Goal: Task Accomplishment & Management: Use online tool/utility

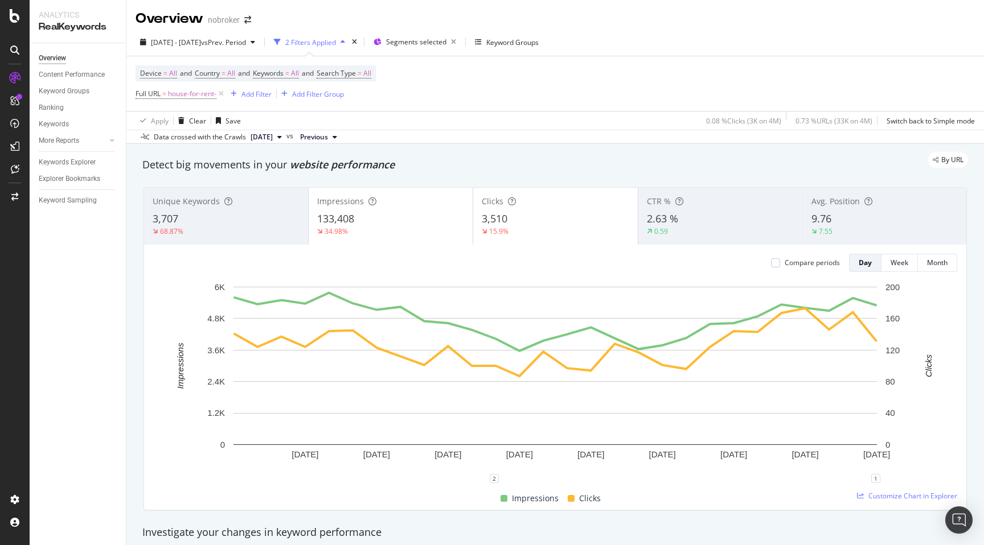
click at [842, 221] on div "9.76" at bounding box center [884, 219] width 146 height 15
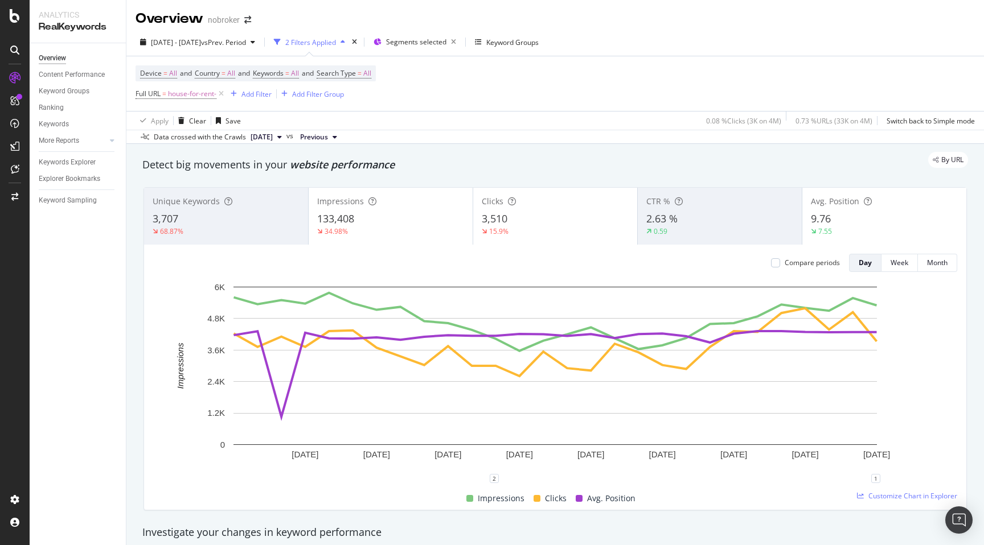
click at [668, 225] on span "2.63 %" at bounding box center [661, 219] width 31 height 14
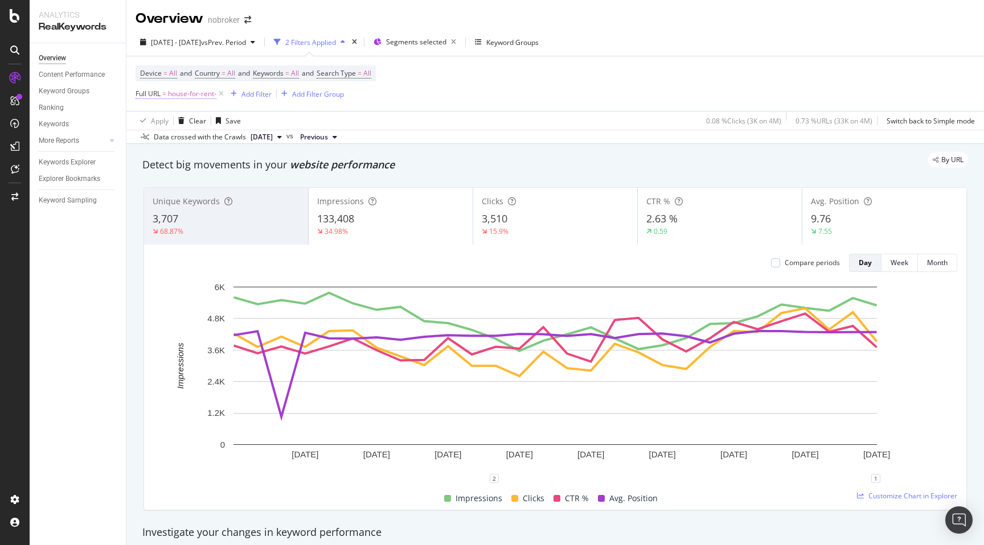
click at [199, 96] on span "house-for-rent-" at bounding box center [192, 94] width 48 height 16
click at [215, 145] on input "house-for-rent-" at bounding box center [200, 142] width 108 height 18
type input "-prjtl"
click at [264, 168] on div "Apply" at bounding box center [262, 166] width 18 height 10
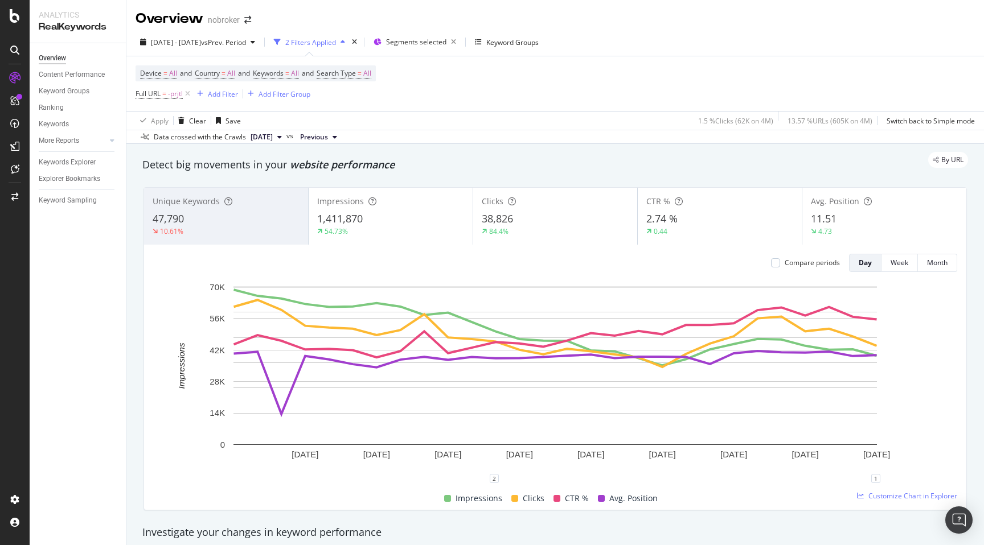
click at [840, 228] on div "4.73" at bounding box center [884, 232] width 147 height 10
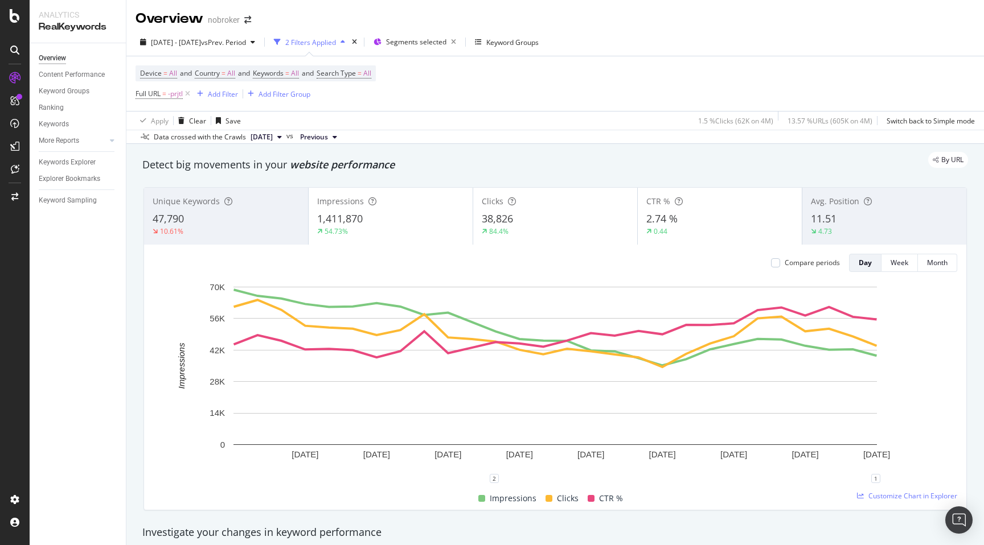
click at [706, 239] on div "CTR % 2.74 % 0.44" at bounding box center [720, 216] width 164 height 51
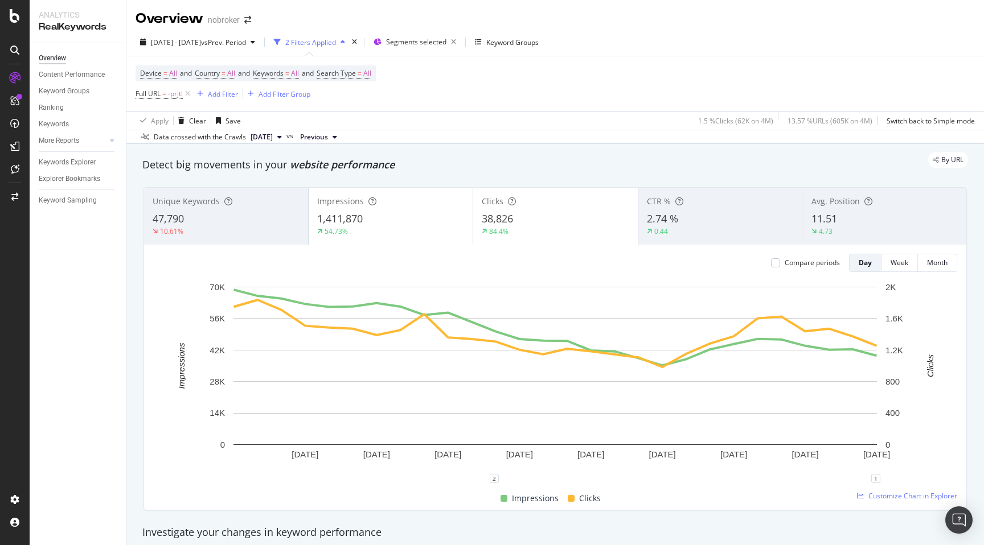
click at [232, 223] on div "47,790" at bounding box center [226, 219] width 147 height 15
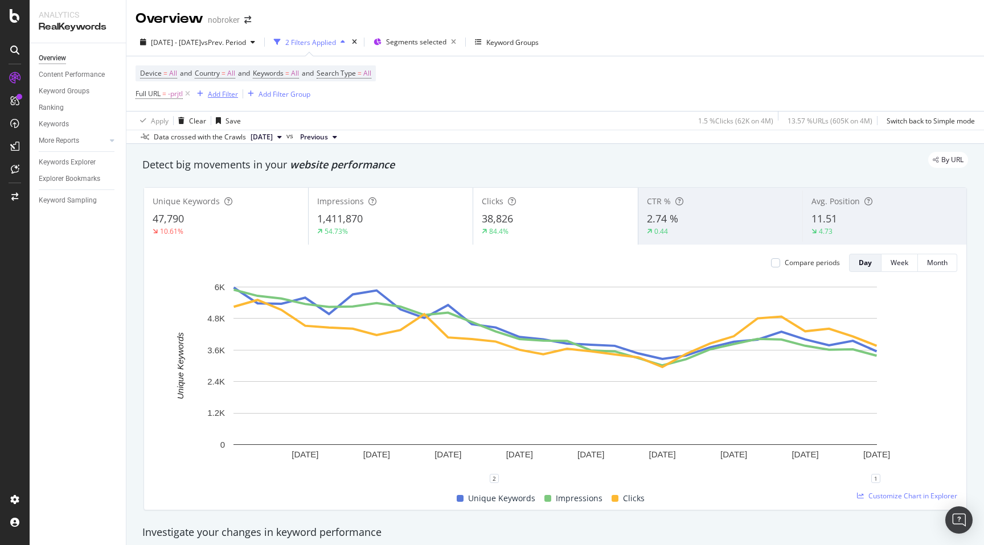
click at [211, 98] on div "Add Filter" at bounding box center [223, 94] width 30 height 10
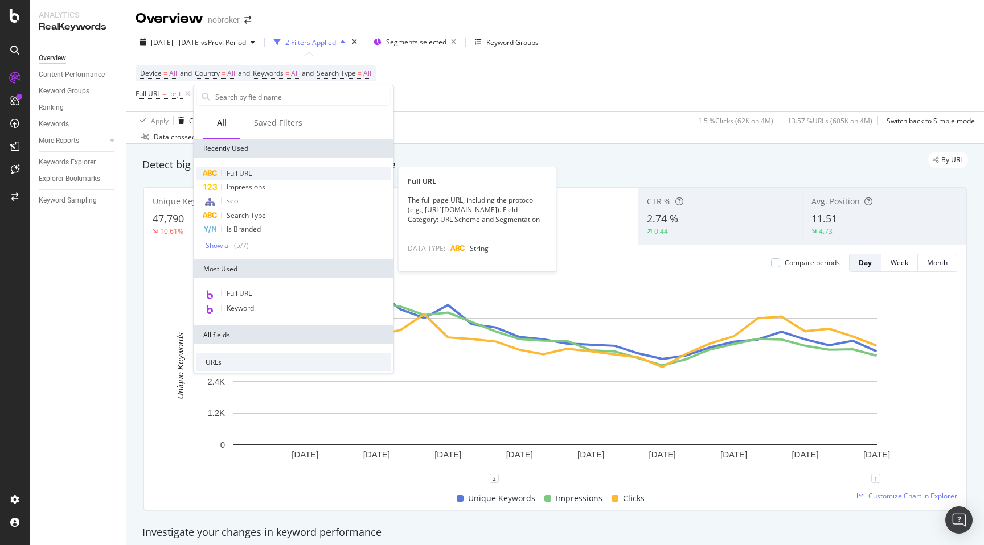
click at [251, 175] on span "Full URL" at bounding box center [239, 173] width 25 height 10
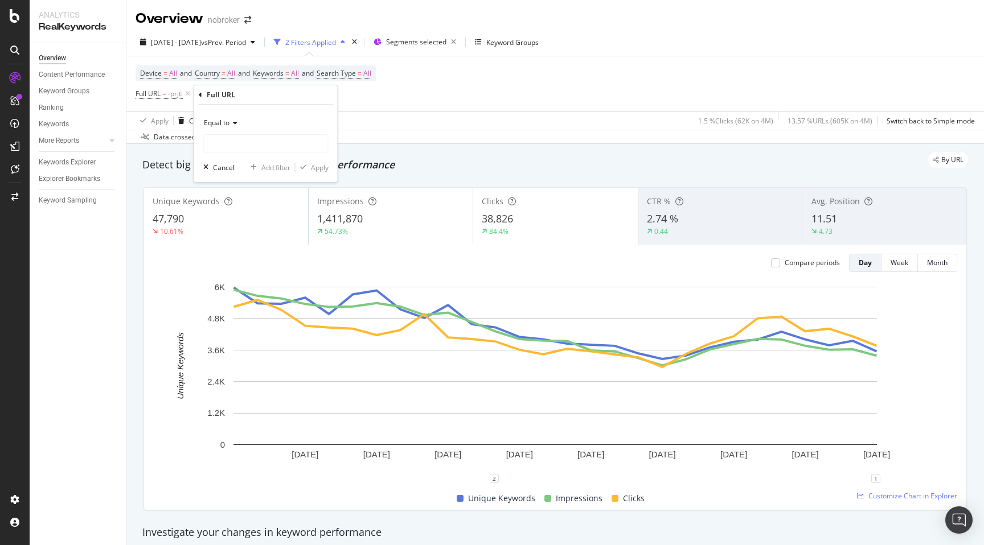
click at [233, 121] on icon at bounding box center [233, 123] width 8 height 7
click at [237, 233] on div "Contains" at bounding box center [267, 235] width 122 height 15
click at [232, 143] on input "text" at bounding box center [266, 143] width 124 height 18
type input "-rent-"
click at [313, 170] on div "Apply" at bounding box center [320, 168] width 18 height 10
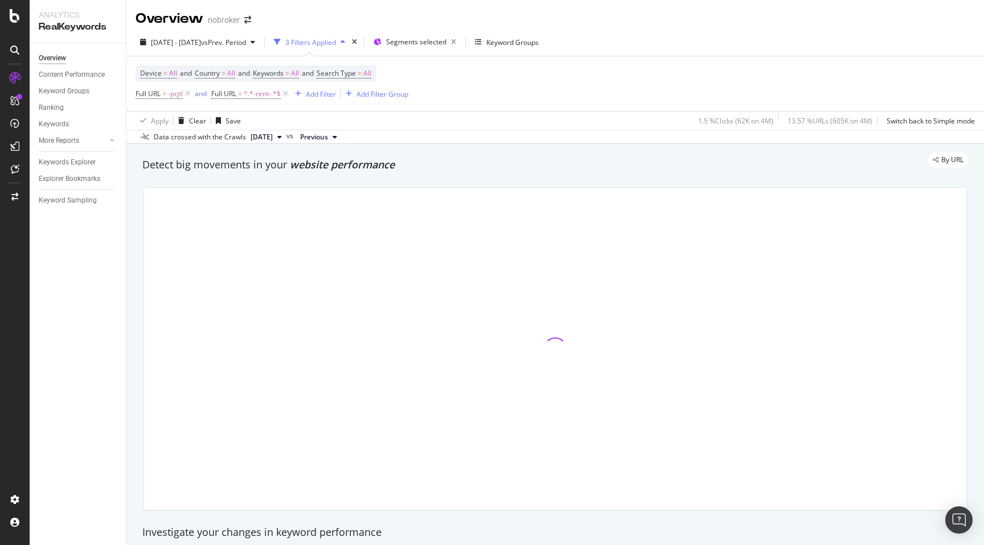
click at [441, 163] on div "By URL" at bounding box center [549, 160] width 837 height 16
click at [457, 163] on div "By URL" at bounding box center [549, 160] width 837 height 16
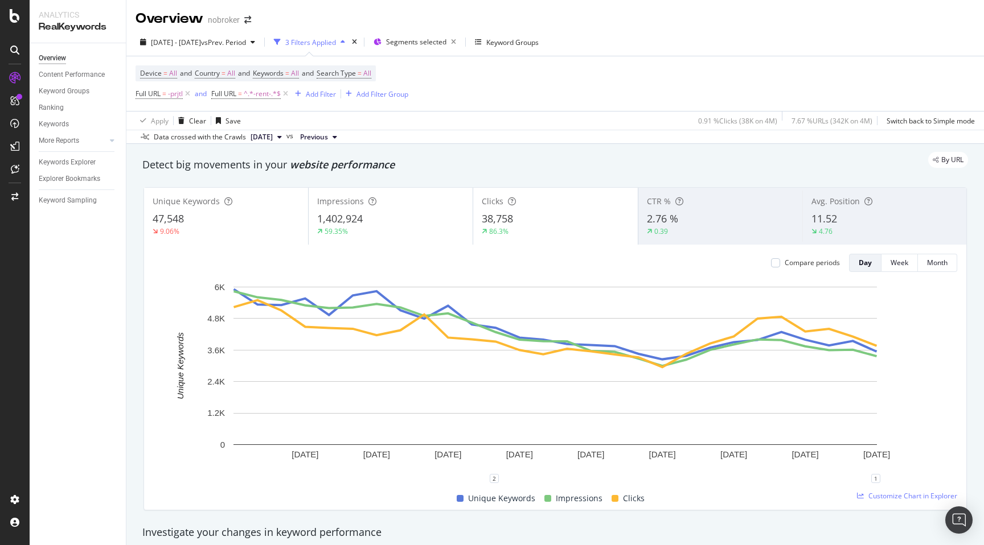
click at [457, 163] on div "By URL" at bounding box center [549, 160] width 837 height 16
click at [440, 38] on span "Segments selected" at bounding box center [416, 42] width 60 height 10
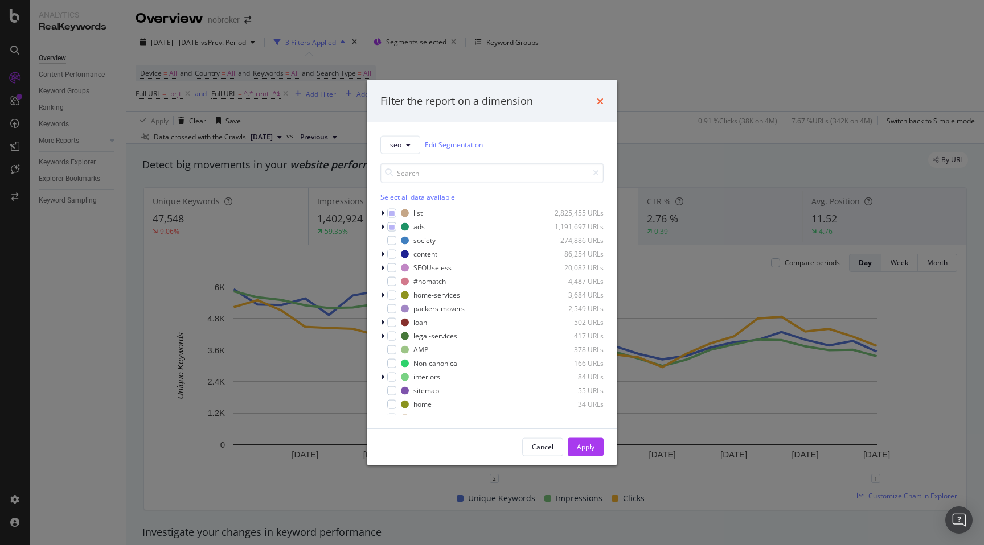
click at [601, 99] on icon "times" at bounding box center [600, 100] width 7 height 9
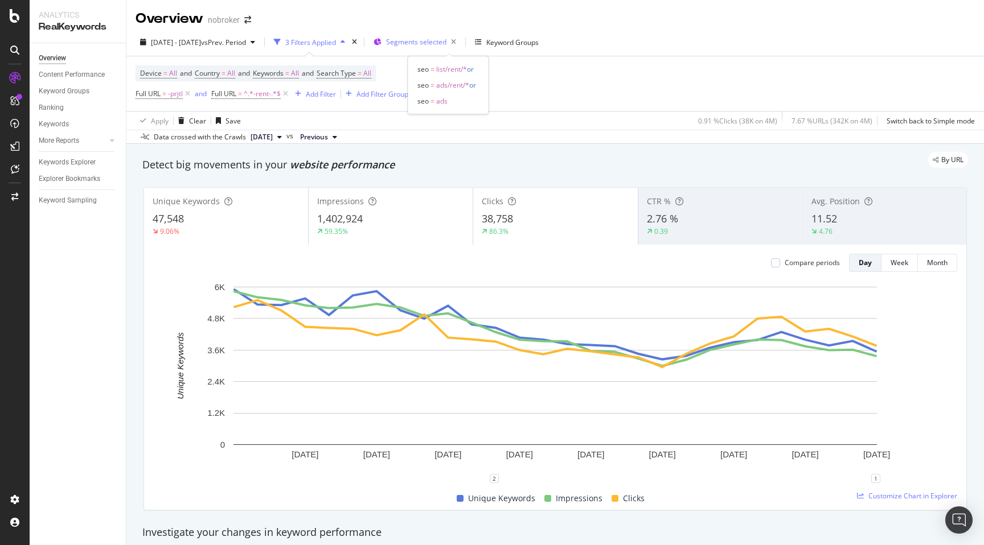
click at [461, 35] on div "Segments selected" at bounding box center [423, 42] width 75 height 16
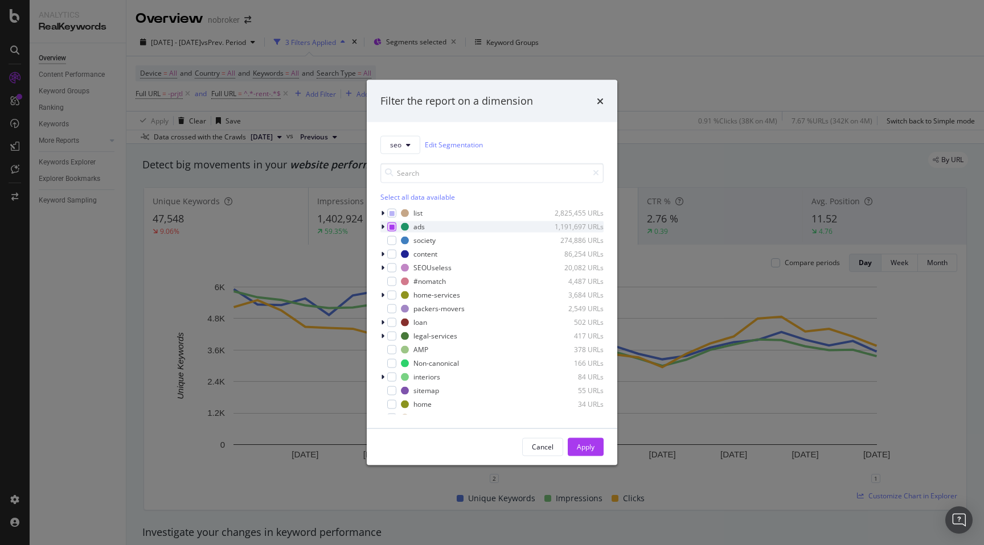
click at [389, 228] on icon "modal" at bounding box center [391, 227] width 5 height 6
click at [390, 228] on icon "modal" at bounding box center [391, 227] width 5 height 6
click at [390, 215] on icon "modal" at bounding box center [391, 213] width 5 height 6
click at [392, 227] on div "modal" at bounding box center [391, 226] width 9 height 9
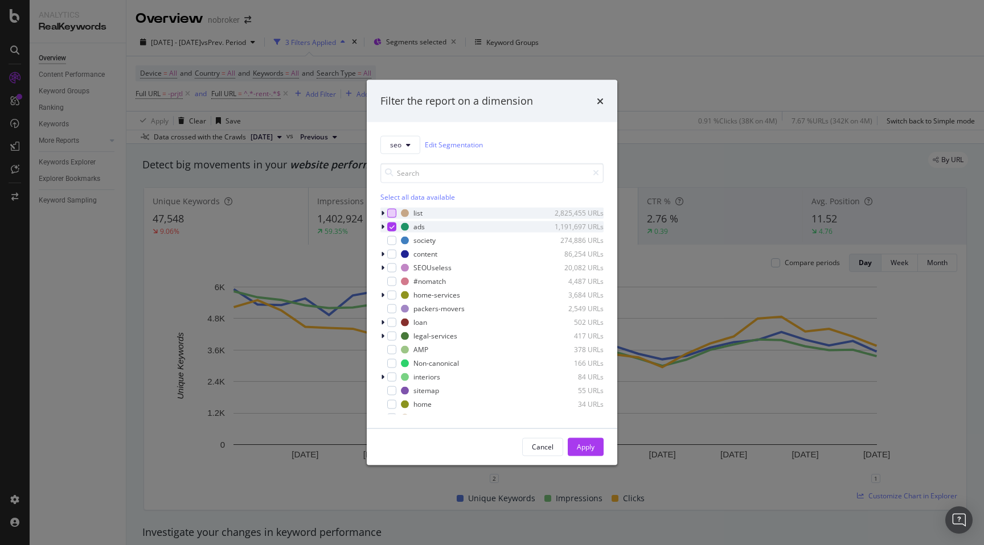
click at [383, 228] on icon "modal" at bounding box center [382, 226] width 3 height 7
click at [399, 251] on icon "modal" at bounding box center [398, 252] width 5 height 6
click at [595, 449] on button "Apply" at bounding box center [586, 447] width 36 height 18
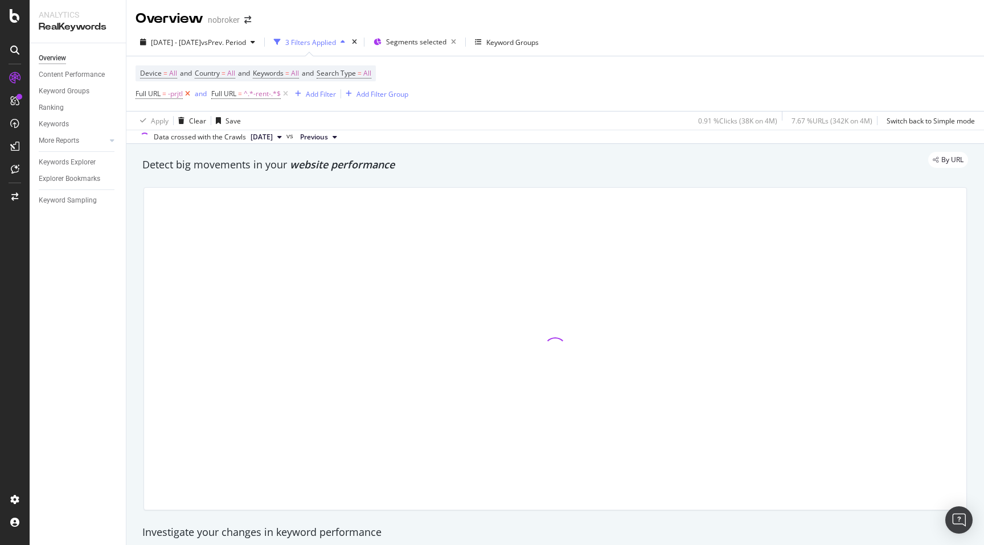
click at [190, 94] on icon at bounding box center [188, 93] width 10 height 11
click at [476, 165] on div "By URL" at bounding box center [549, 160] width 837 height 16
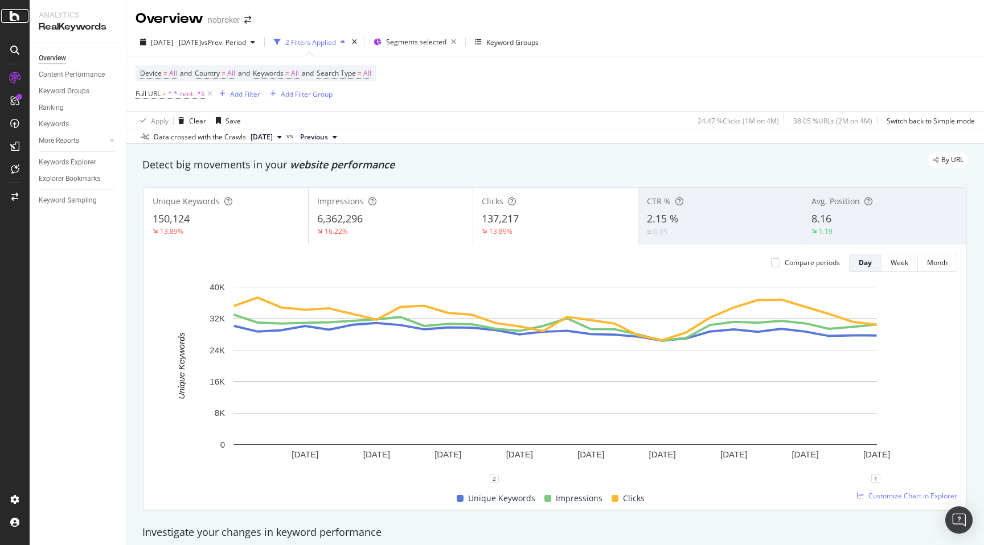
click at [11, 19] on icon at bounding box center [15, 16] width 10 height 14
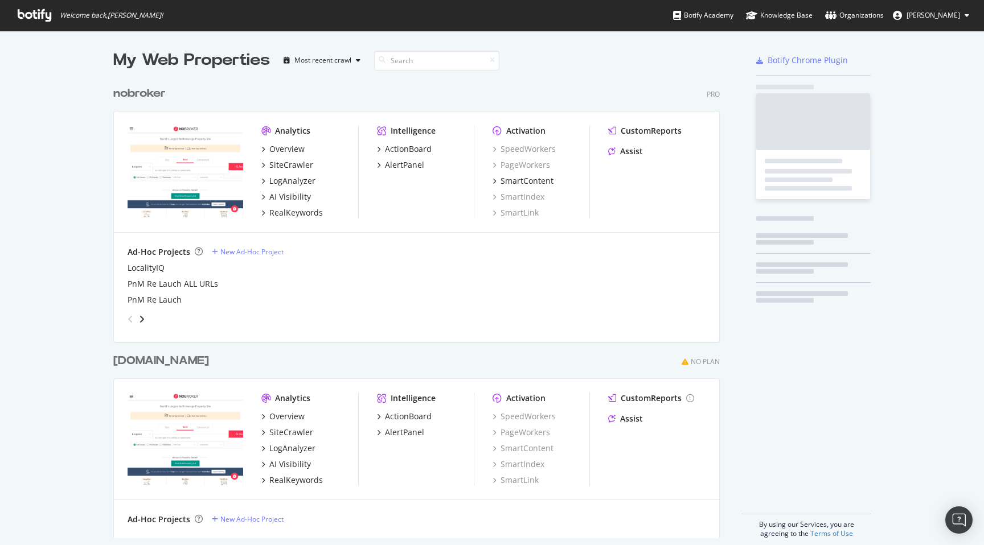
scroll to position [545, 984]
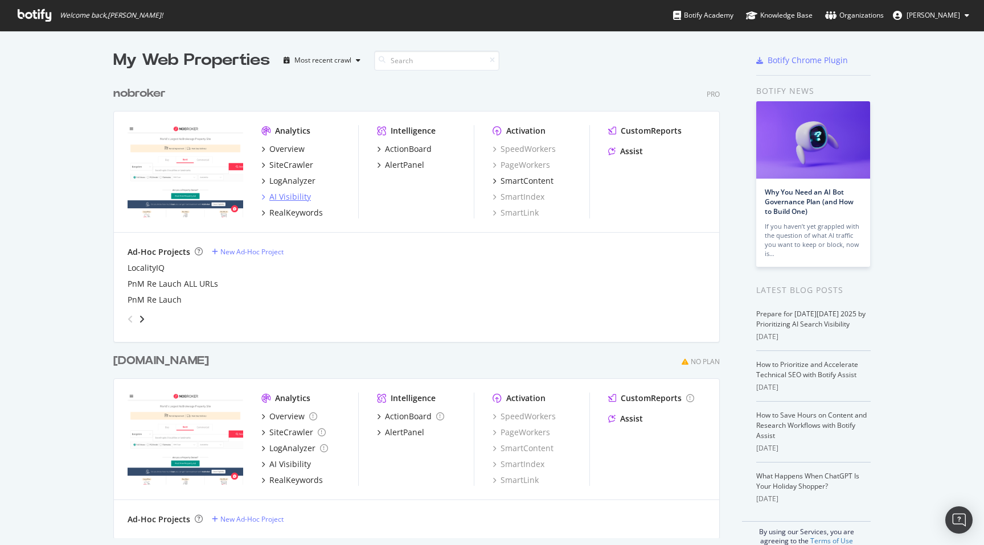
click at [293, 196] on div "AI Visibility" at bounding box center [290, 196] width 42 height 11
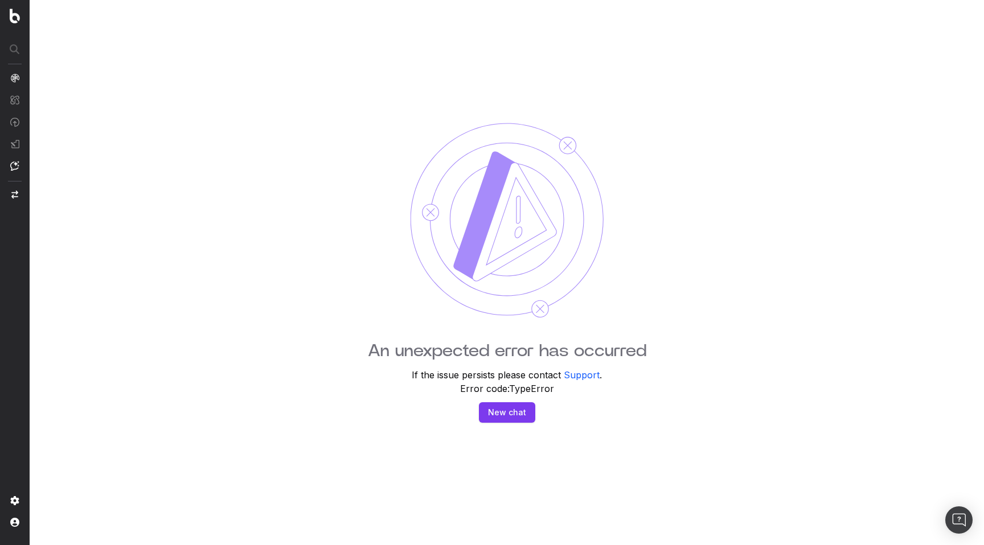
click at [64, 63] on div "An unexpected error has occurred If the issue persists please contact Support .…" at bounding box center [507, 272] width 954 height 545
click at [60, 120] on div "An unexpected error has occurred If the issue persists please contact Support .…" at bounding box center [507, 272] width 954 height 545
click at [60, 103] on div "An unexpected error has occurred If the issue persists please contact Support .…" at bounding box center [507, 272] width 954 height 545
click at [509, 408] on button "New chat" at bounding box center [507, 412] width 56 height 20
click at [574, 373] on button "Support" at bounding box center [582, 375] width 36 height 14
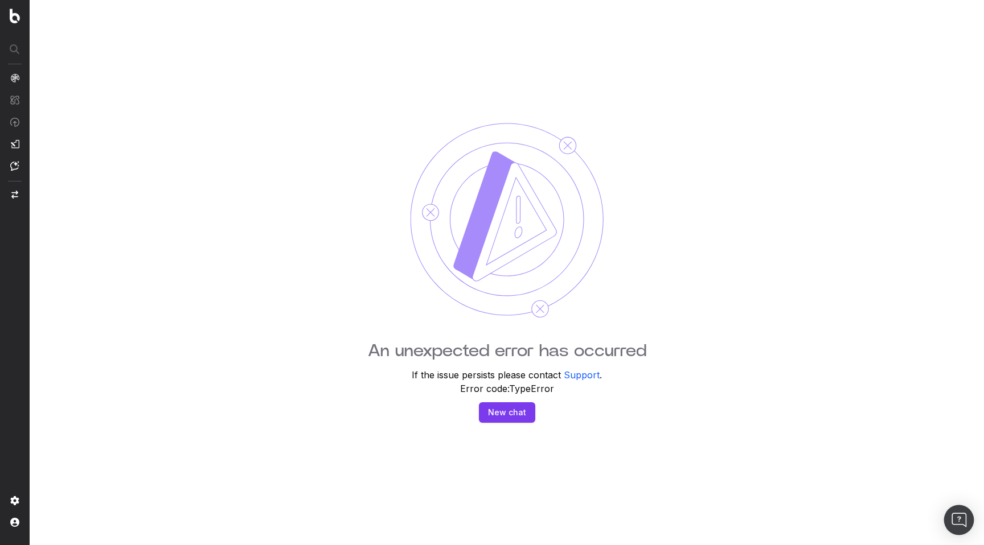
click at [961, 519] on img "Open Intercom Messenger" at bounding box center [958, 520] width 15 height 15
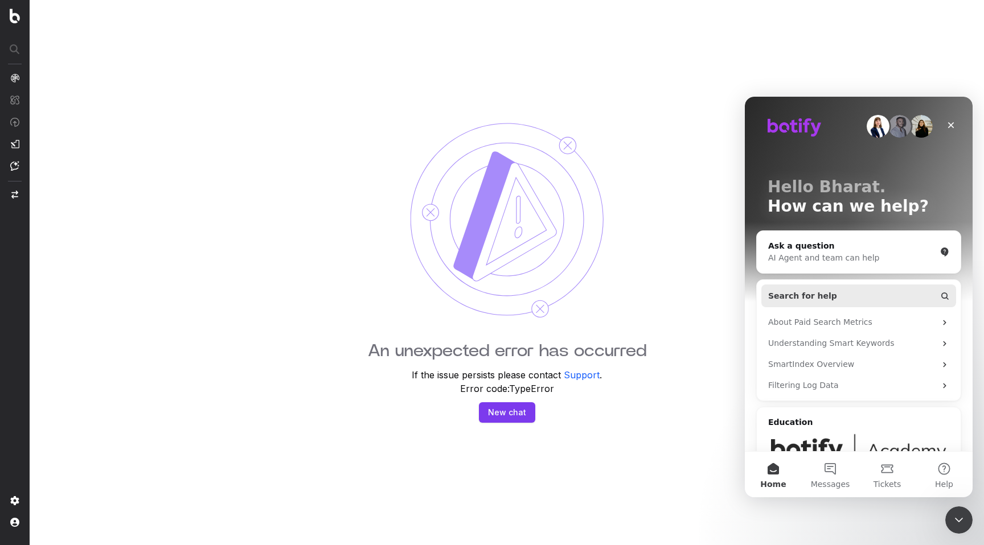
click at [845, 298] on button "Search for help" at bounding box center [858, 296] width 195 height 23
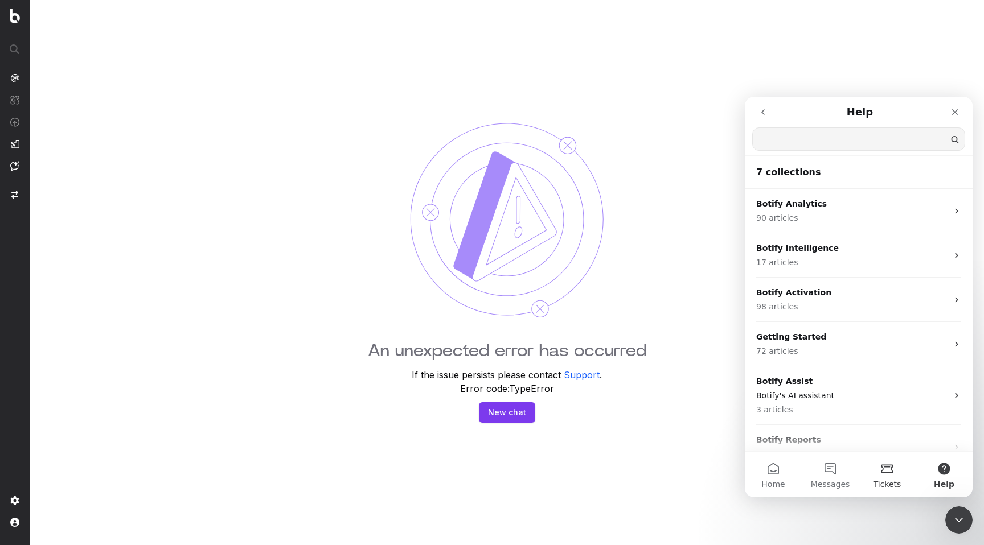
click at [882, 490] on button "Tickets" at bounding box center [886, 475] width 57 height 46
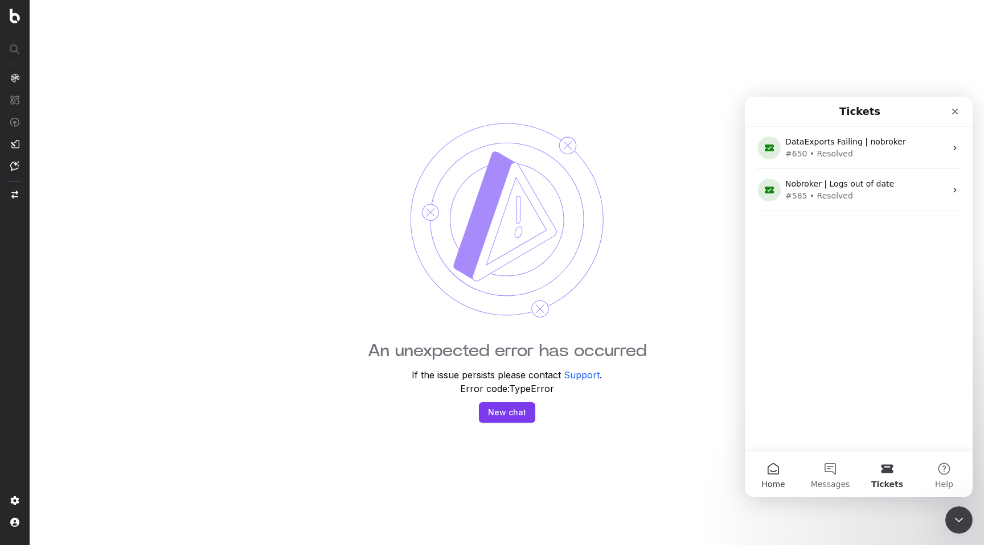
click at [785, 472] on button "Home" at bounding box center [773, 475] width 57 height 46
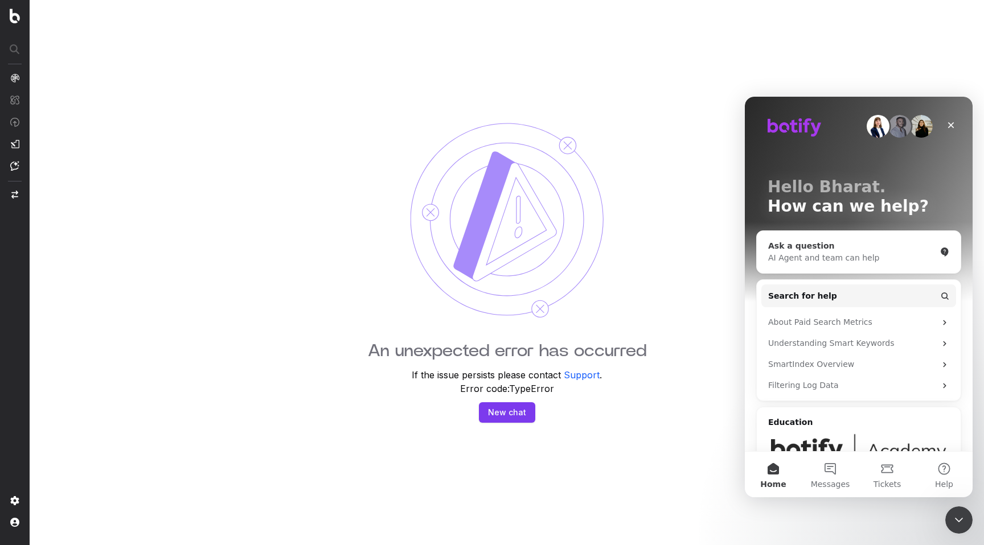
click at [801, 272] on div "Ask a question AI Agent and team can help" at bounding box center [859, 252] width 204 height 42
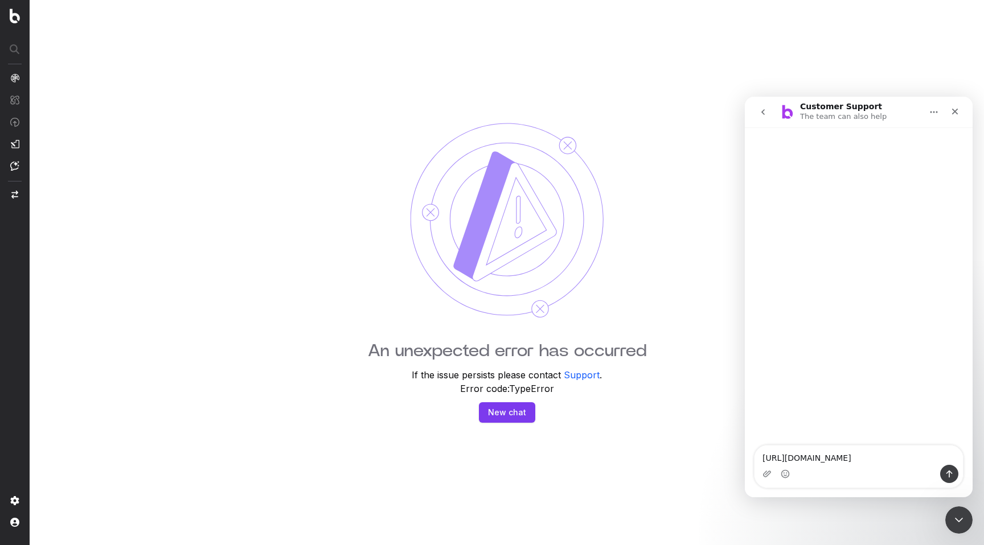
type textarea "https://app.botify.com/nobroker-seo/nobroker/o/ai_visibility/overview"
click at [833, 410] on div "Image previews" at bounding box center [858, 425] width 208 height 40
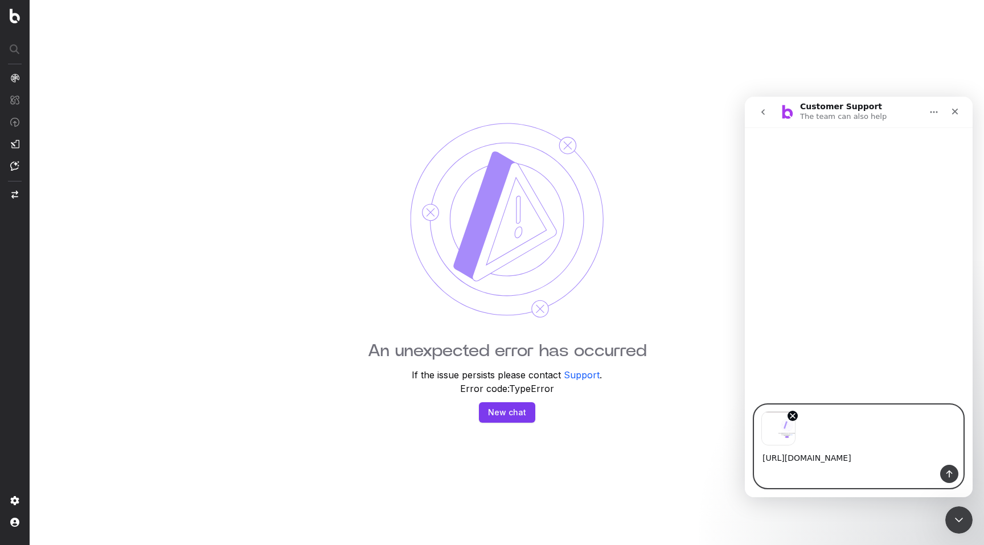
click at [903, 456] on textarea "https://app.botify.com/nobroker-seo/nobroker/o/ai_visibility/overview" at bounding box center [858, 455] width 208 height 19
type textarea "https://app.botify.com/nobroker-seo/nobroker/o/ai_visibility/overview getting t…"
click at [951, 472] on icon "Send a message…" at bounding box center [949, 474] width 6 height 7
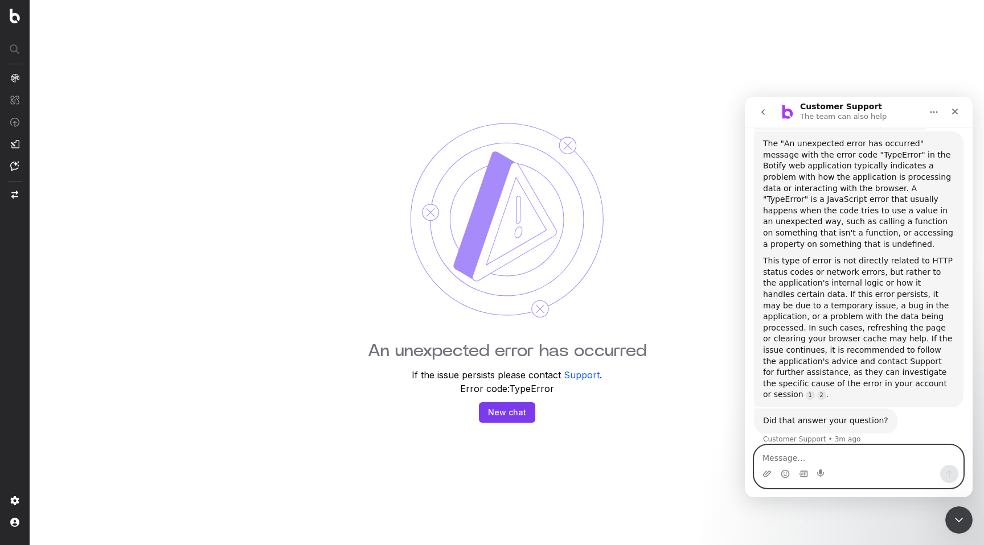
scroll to position [291, 0]
click at [953, 105] on div "Close" at bounding box center [954, 111] width 20 height 20
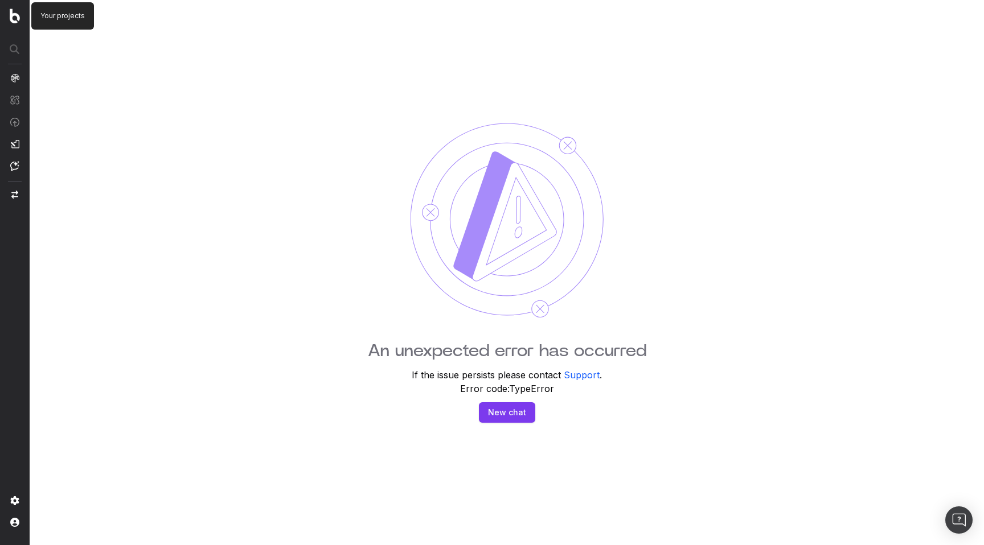
click at [12, 19] on img at bounding box center [15, 16] width 10 height 15
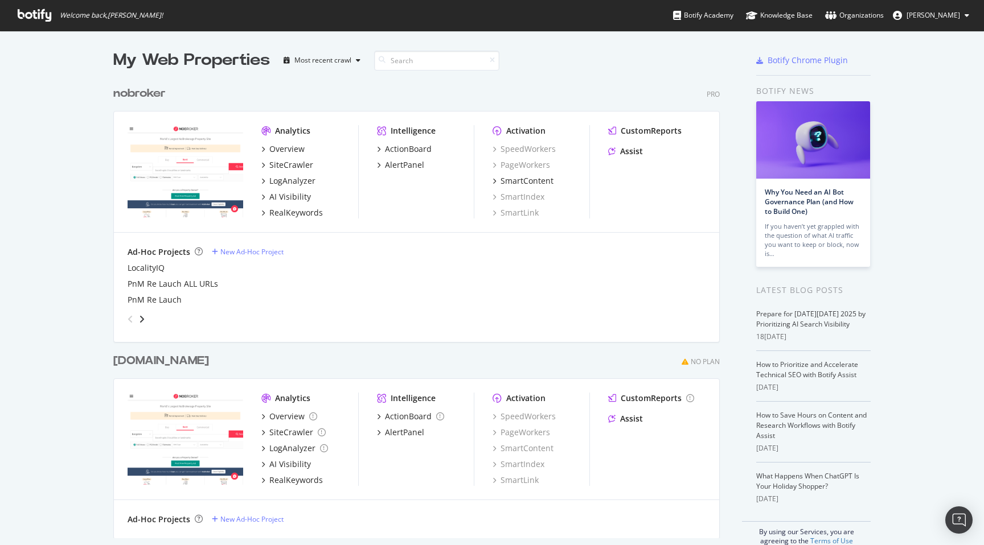
click at [122, 270] on div "Ad-Hoc Projects New Ad-Hoc Project LocalityIQ PnM Re Lauch ALL URLs PnM Re Lauch" at bounding box center [416, 287] width 605 height 109
click at [122, 283] on div "Ad-Hoc Projects New Ad-Hoc Project LocalityIQ PnM Re Lauch ALL URLs PnM Re Lauch" at bounding box center [416, 287] width 605 height 109
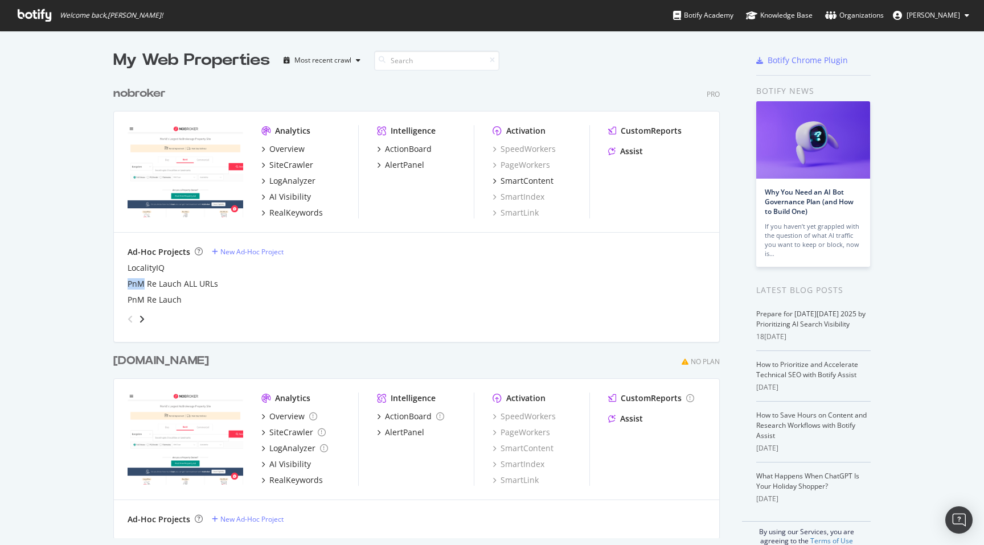
click at [122, 283] on div "Ad-Hoc Projects New Ad-Hoc Project LocalityIQ PnM Re Lauch ALL URLs PnM Re Lauch" at bounding box center [416, 287] width 605 height 109
click at [120, 298] on div "Ad-Hoc Projects New Ad-Hoc Project LocalityIQ PnM Re Lauch ALL URLs PnM Re Lauch" at bounding box center [416, 287] width 605 height 109
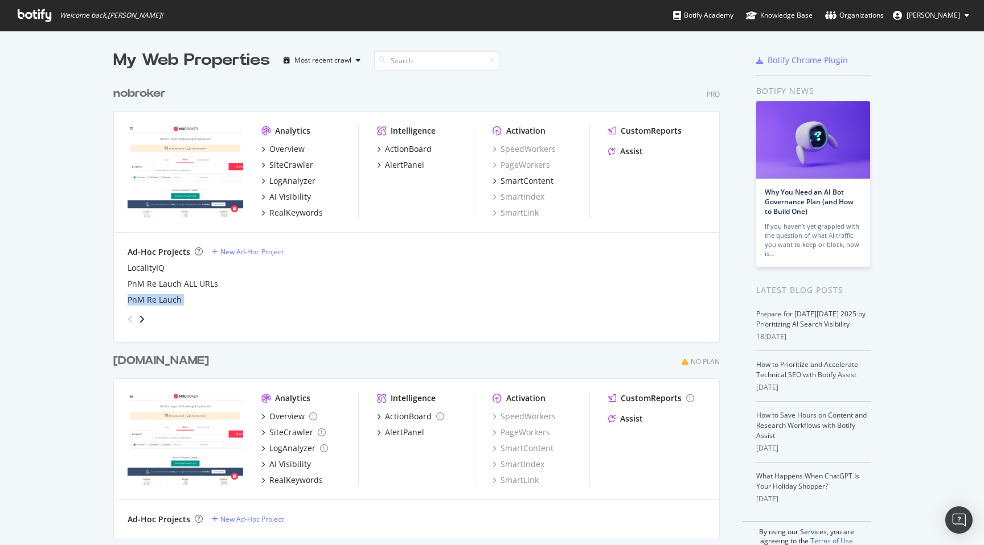
click at [81, 294] on div "My Web Properties Most recent crawl nobroker Pro Analytics Overview SiteCrawler…" at bounding box center [492, 297] width 984 height 533
click at [285, 151] on div "Overview" at bounding box center [286, 148] width 35 height 11
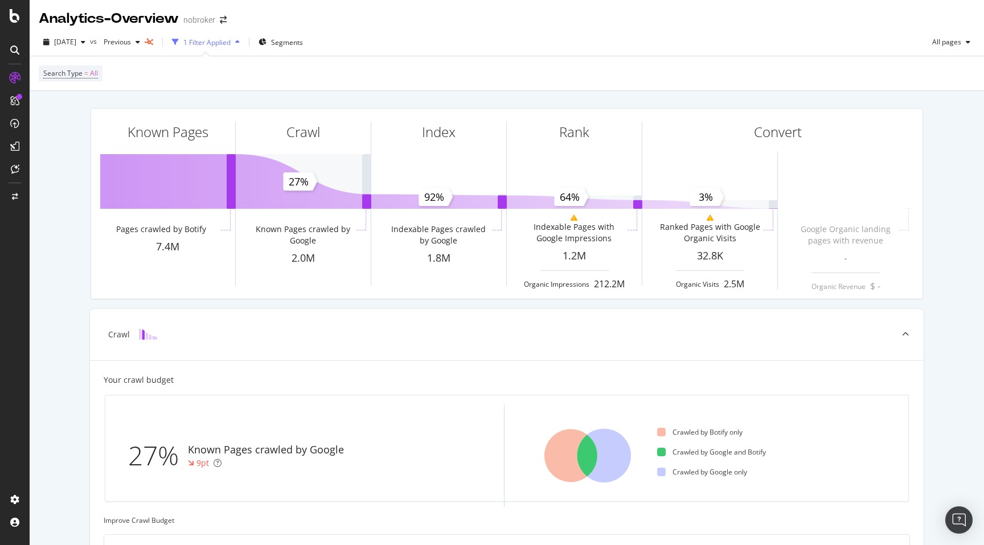
click at [50, 355] on div "Known Pages Pages crawled by Botify 7.4M Crawl Known Pages crawled by Google 2.…" at bounding box center [507, 505] width 954 height 828
click at [93, 69] on span "All" at bounding box center [94, 73] width 8 height 16
click at [71, 98] on div "All" at bounding box center [115, 101] width 125 height 18
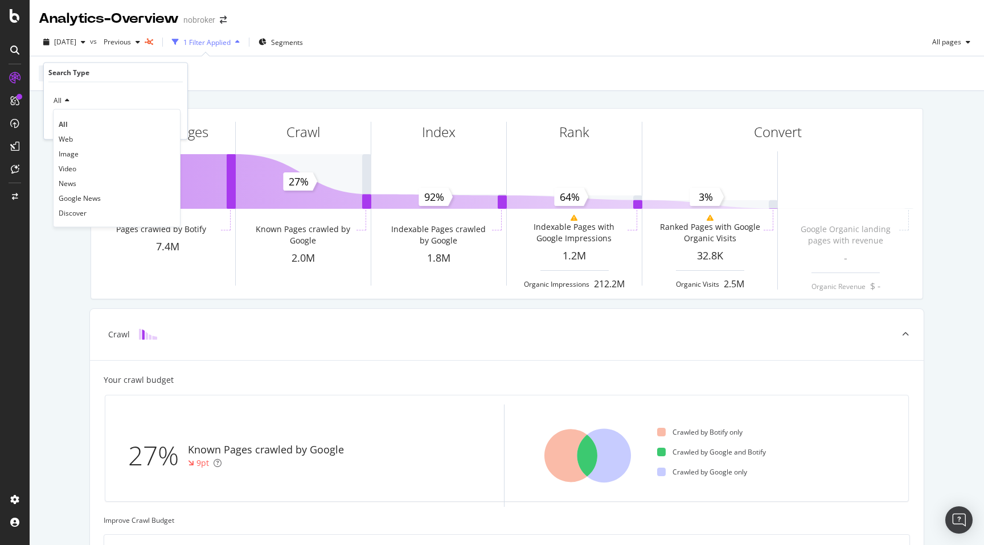
click at [232, 87] on div "Search Type = All" at bounding box center [507, 73] width 936 height 34
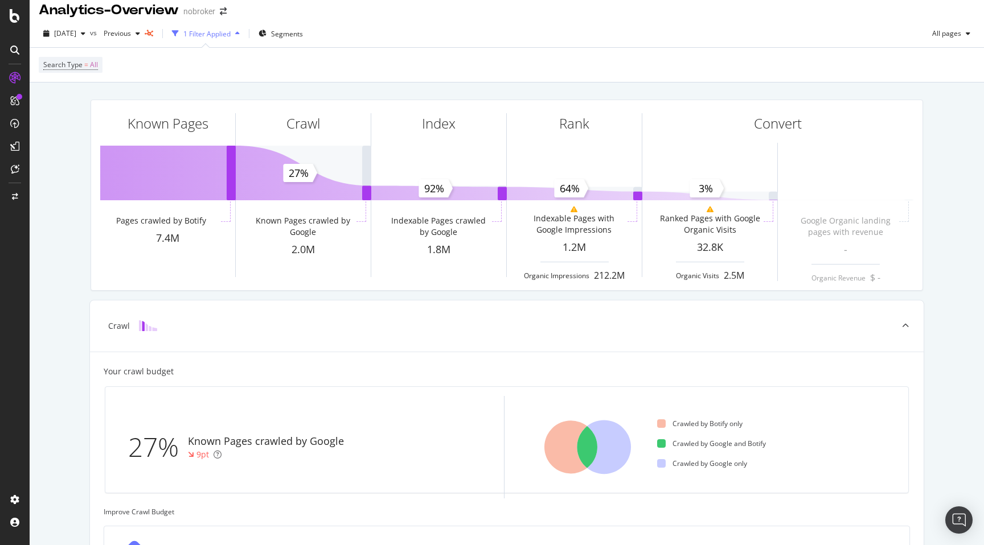
scroll to position [15, 0]
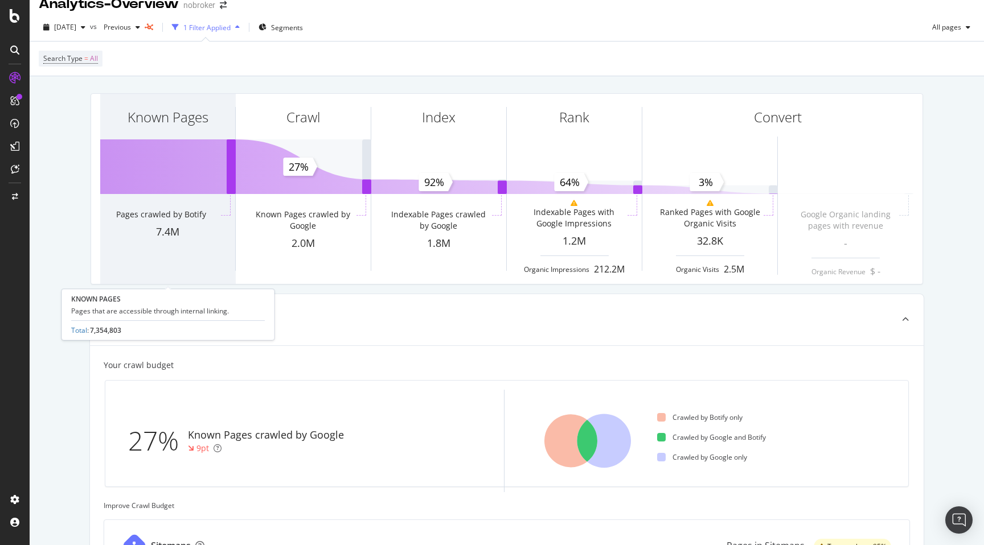
click at [168, 168] on div "Known Pages" at bounding box center [167, 138] width 135 height 88
click at [167, 228] on div "7.4M" at bounding box center [167, 232] width 135 height 15
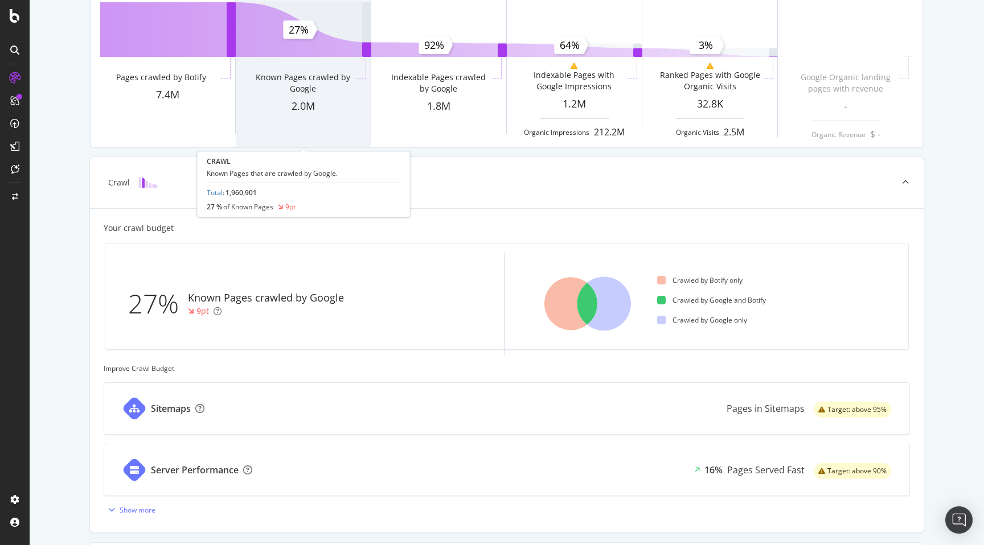
scroll to position [153, 0]
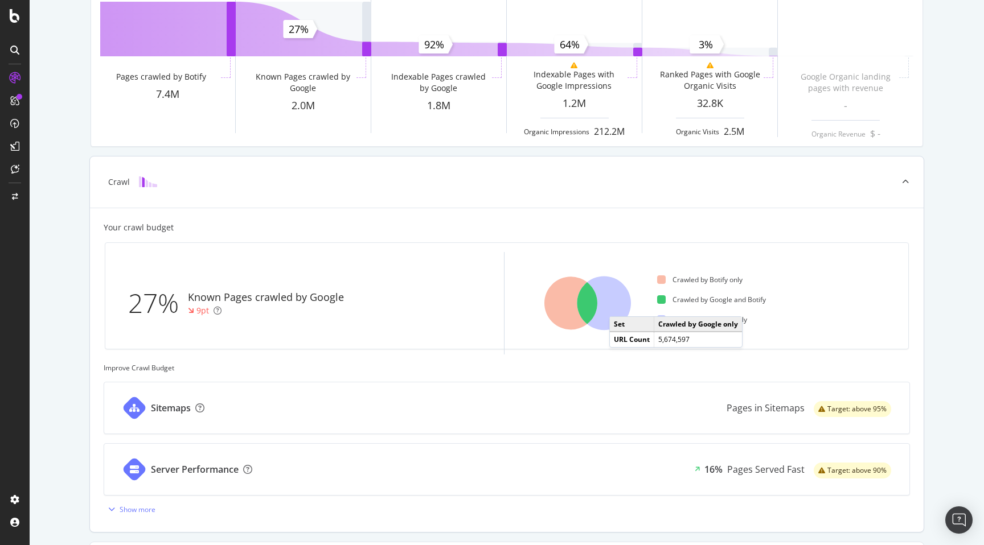
click at [620, 306] on icon at bounding box center [604, 304] width 54 height 54
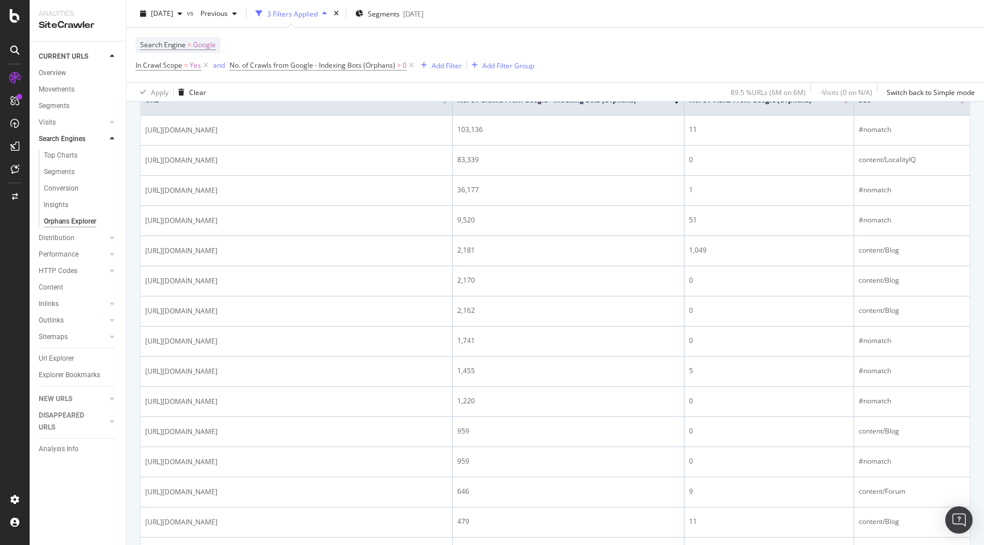
scroll to position [287, 0]
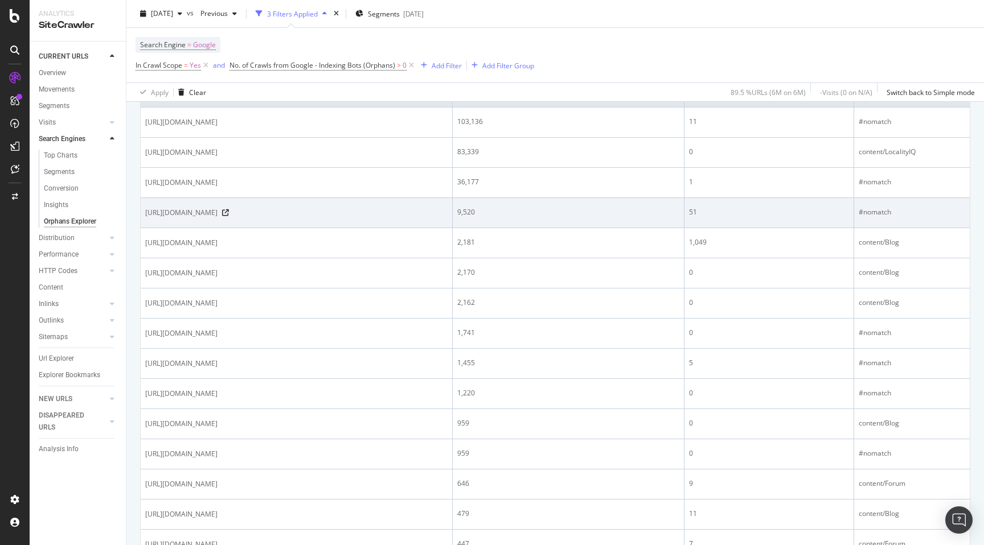
click at [217, 213] on span "https://www.nobroker.in/swagger/v1/participate/result?deviceId=undefined&experi…" at bounding box center [181, 212] width 72 height 11
copy span "swagger"
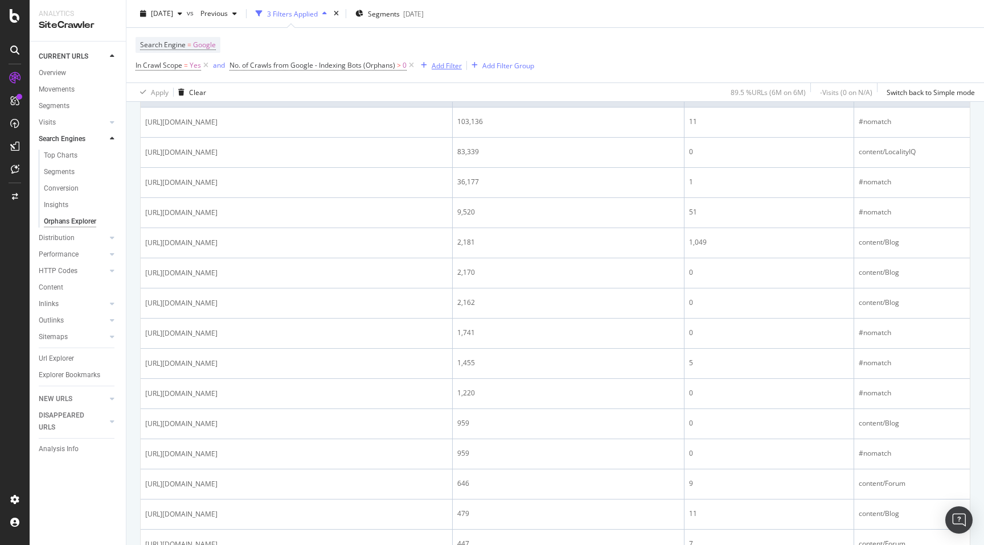
click at [449, 64] on div "Add Filter" at bounding box center [446, 65] width 30 height 10
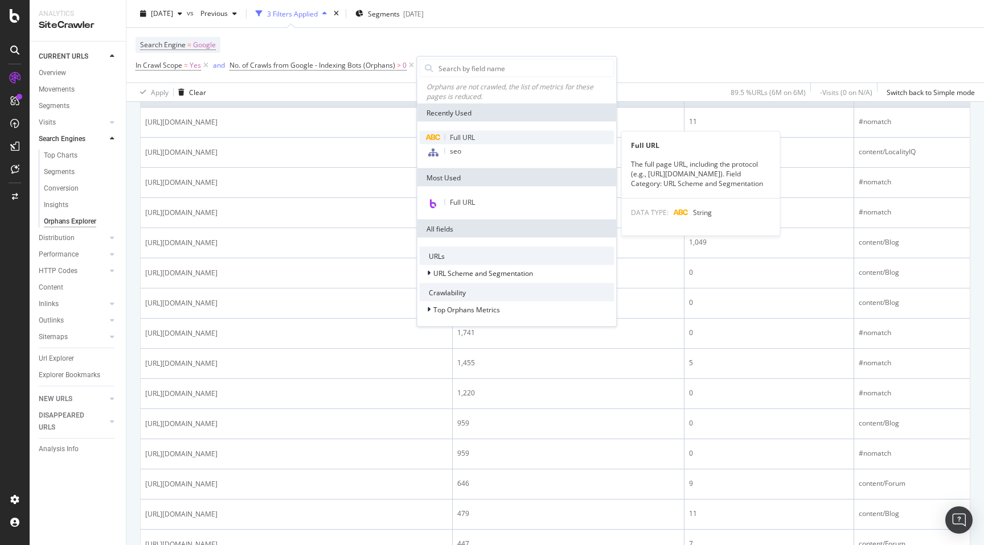
click at [467, 134] on span "Full URL" at bounding box center [462, 138] width 25 height 10
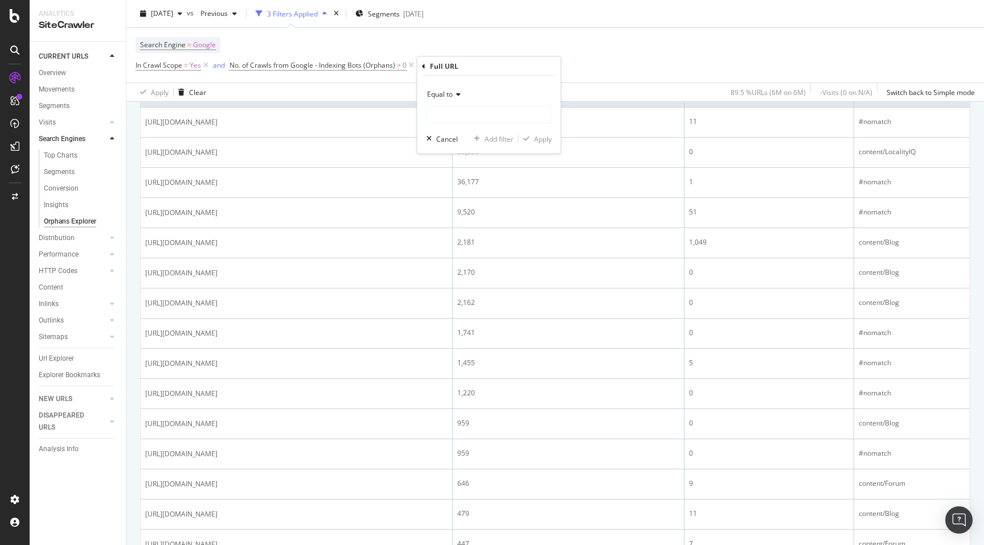
click at [450, 94] on span "Equal to" at bounding box center [440, 94] width 26 height 10
click at [466, 245] on div "Doesn't match regex" at bounding box center [490, 251] width 122 height 15
click at [459, 113] on input "text" at bounding box center [489, 115] width 124 height 18
paste input "swagger"
type input "/swagger/"
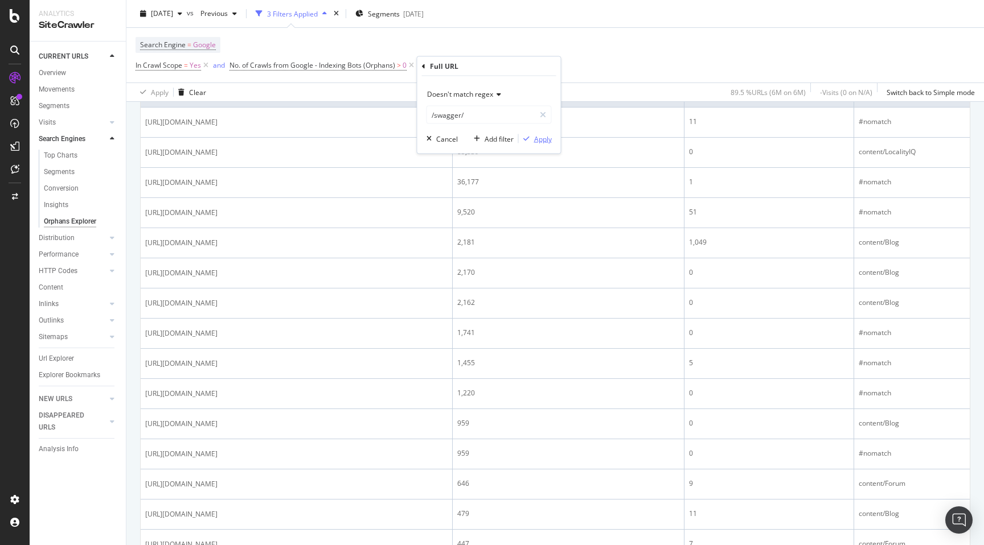
click at [545, 137] on div "Apply" at bounding box center [543, 139] width 18 height 10
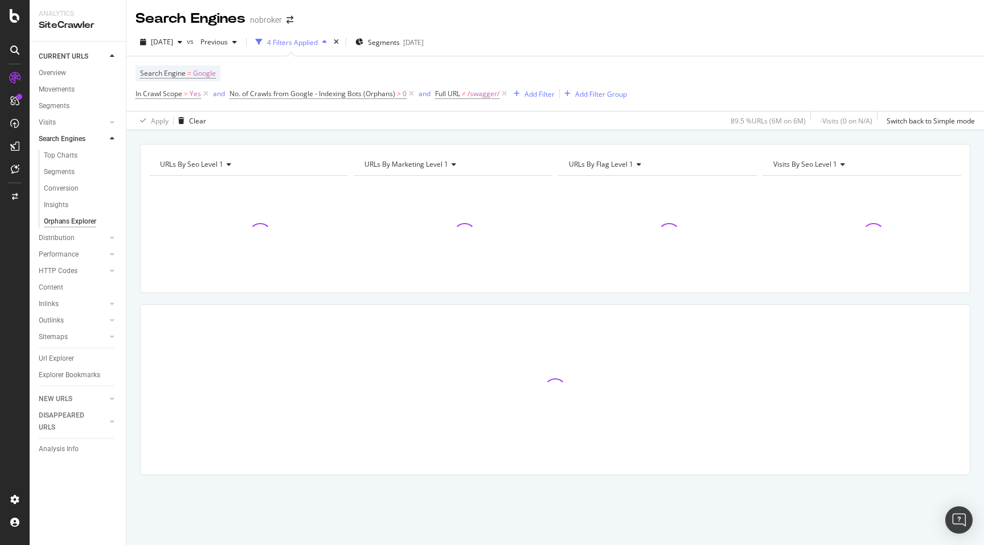
click at [133, 208] on div "URLs By seo Level 1 Chart (by Value) Table Expand Export as CSV Export as PNG ×…" at bounding box center [554, 329] width 857 height 371
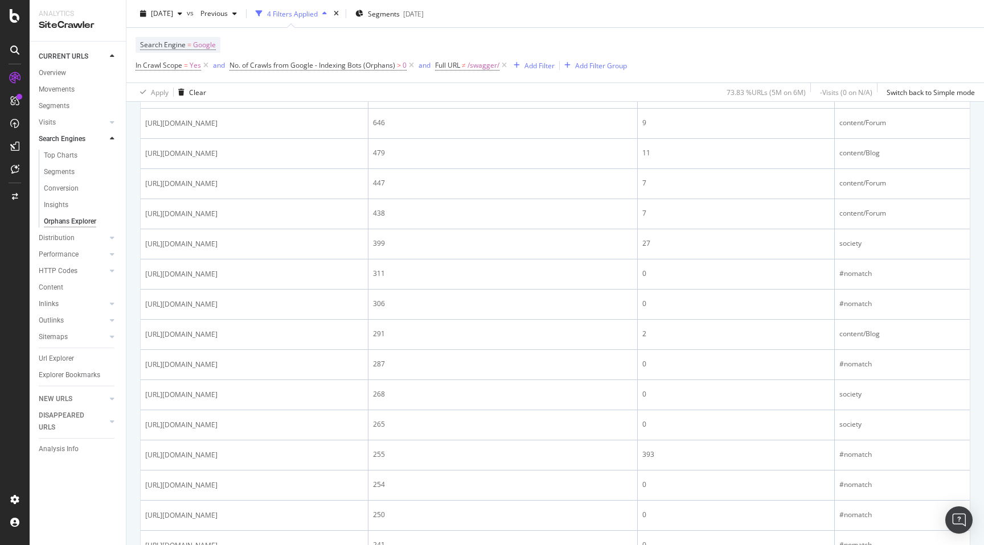
scroll to position [556, 0]
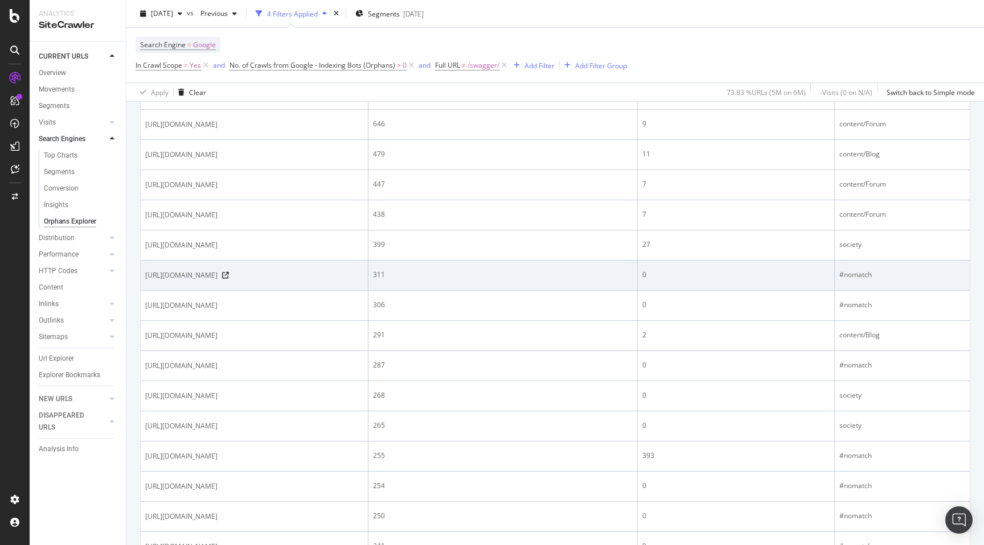
drag, startPoint x: 223, startPoint y: 344, endPoint x: 265, endPoint y: 345, distance: 42.1
click at [217, 281] on span "https://www.nobroker.in/nb-cms-api/wp-json/wp/v2/pages?slug=painting-feedback" at bounding box center [181, 275] width 72 height 11
copy span "/nb-cms-api/"
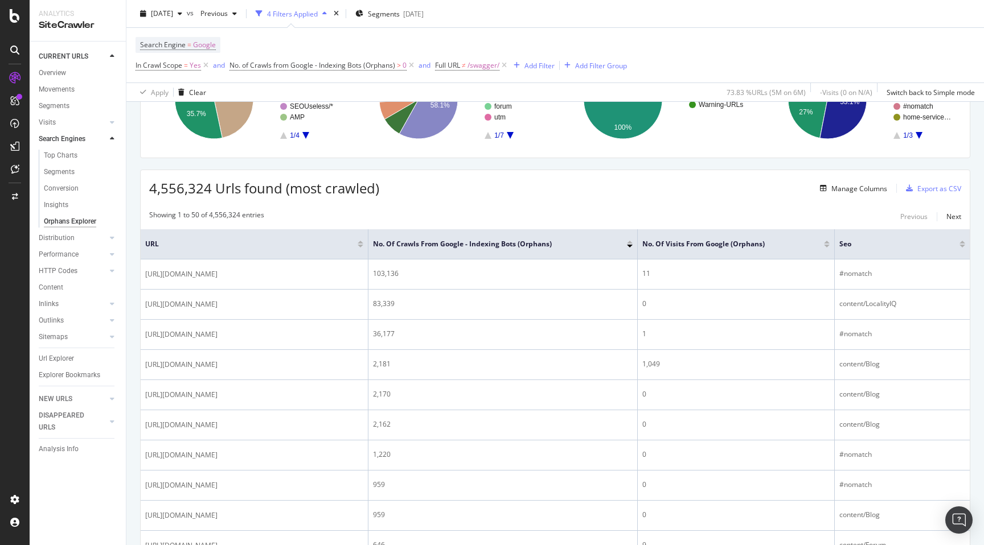
scroll to position [0, 0]
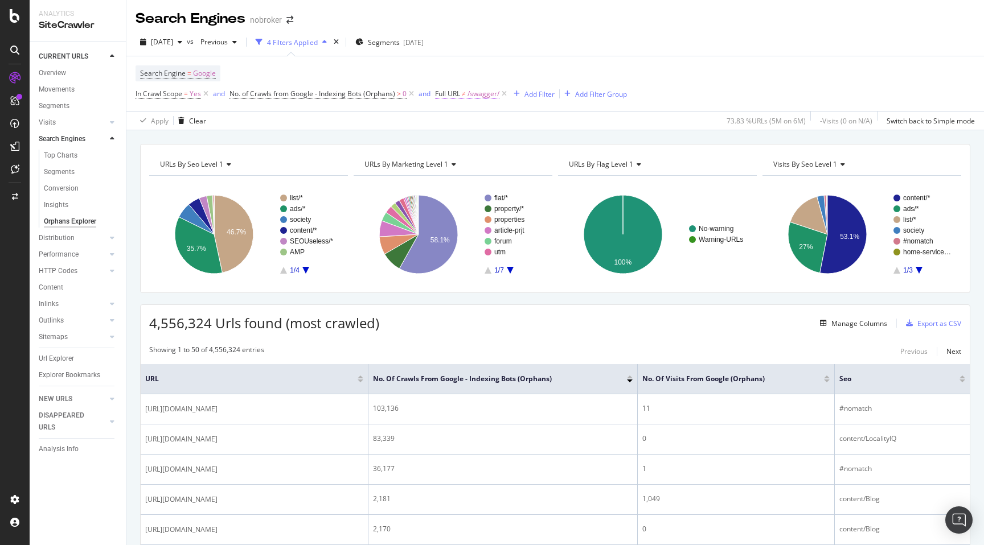
click at [484, 94] on span "/swagger/" at bounding box center [483, 94] width 32 height 16
click at [503, 148] on input "/swagger/" at bounding box center [500, 142] width 108 height 18
paste input "/nb-cms-api/"
type input "/swagger/|/nb-cms-api/"
click at [556, 161] on div "Apply" at bounding box center [562, 166] width 18 height 10
